Goal: Transaction & Acquisition: Subscribe to service/newsletter

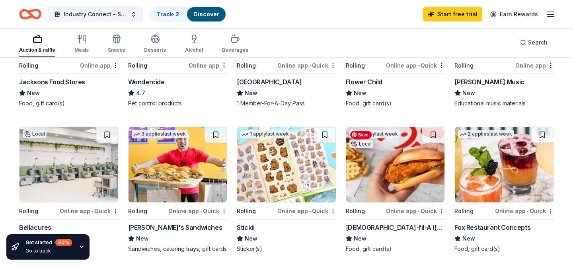
scroll to position [465, 0]
click at [362, 226] on div "[DEMOGRAPHIC_DATA]-fil-A ([GEOGRAPHIC_DATA])" at bounding box center [396, 228] width 100 height 10
click at [373, 228] on div "[DEMOGRAPHIC_DATA]-fil-A ([GEOGRAPHIC_DATA])" at bounding box center [396, 228] width 100 height 10
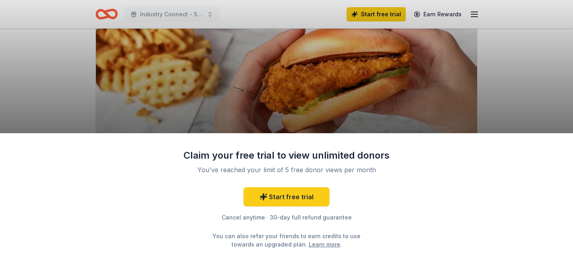
click at [422, 177] on div "Claim your free trial to view unlimited donors You've reached your limit of 5 f…" at bounding box center [286, 199] width 573 height 133
click at [293, 192] on link "Start free trial" at bounding box center [287, 196] width 86 height 19
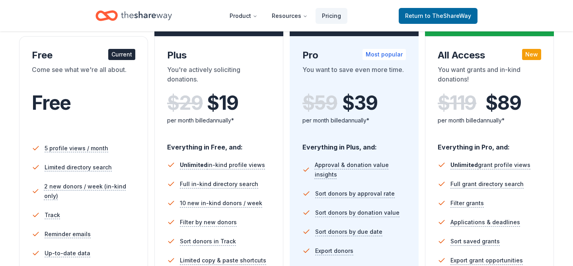
scroll to position [98, 0]
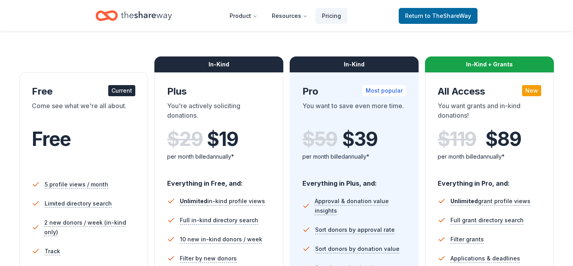
click at [457, 137] on div "$ 119 $ 89" at bounding box center [489, 139] width 103 height 22
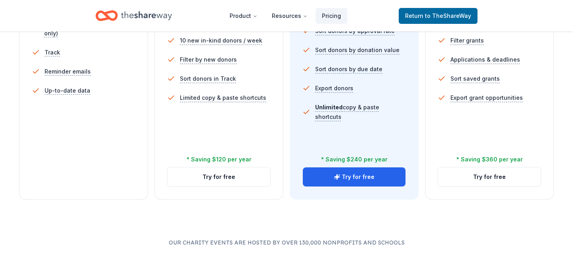
scroll to position [312, 0]
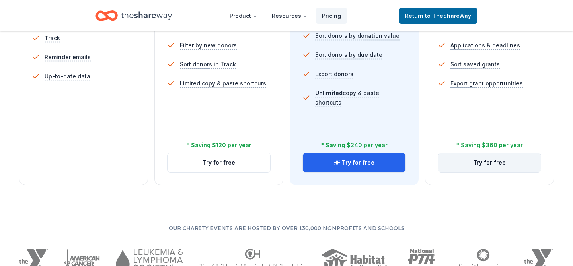
click at [486, 160] on button "Try for free" at bounding box center [489, 162] width 103 height 19
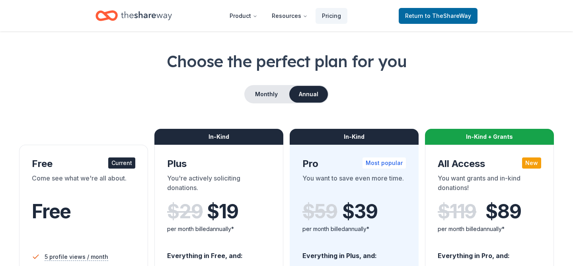
scroll to position [15, 0]
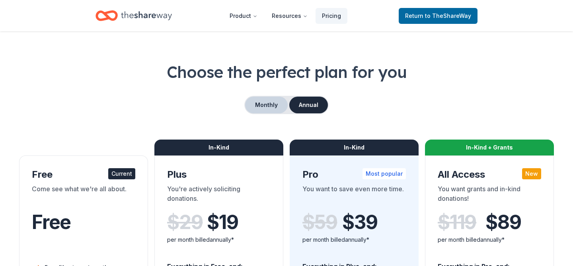
click at [265, 107] on button "Monthly" at bounding box center [266, 105] width 43 height 17
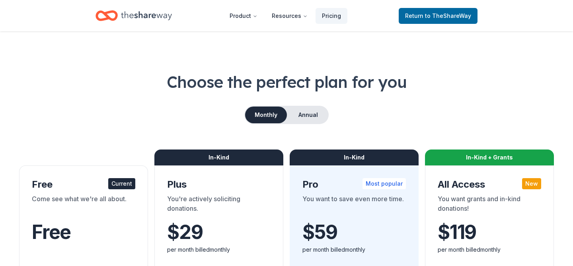
scroll to position [0, 0]
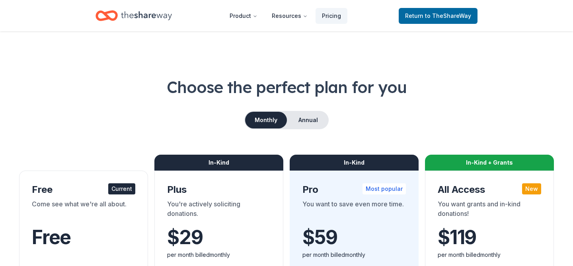
scroll to position [122, 0]
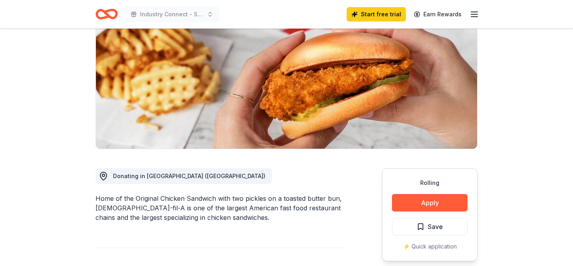
scroll to position [155, 0]
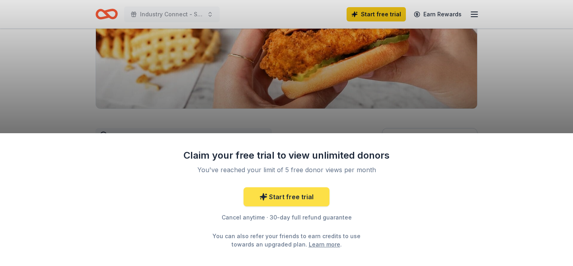
click at [271, 198] on link "Start free trial" at bounding box center [287, 196] width 86 height 19
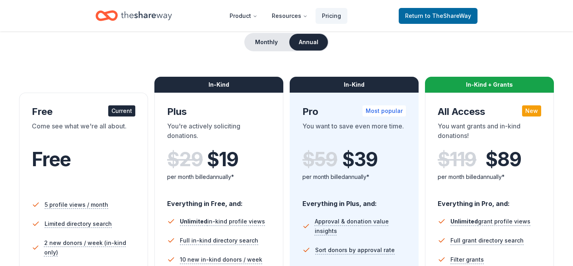
scroll to position [86, 0]
